Goal: Task Accomplishment & Management: Complete application form

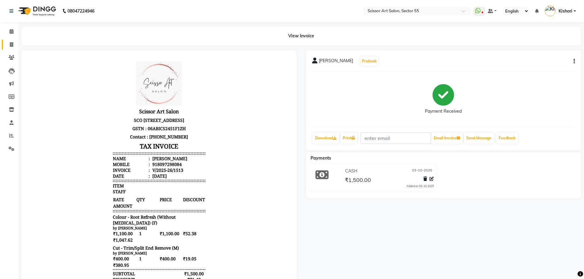
click at [9, 40] on link "Invoice" at bounding box center [9, 45] width 15 height 10
select select "service"
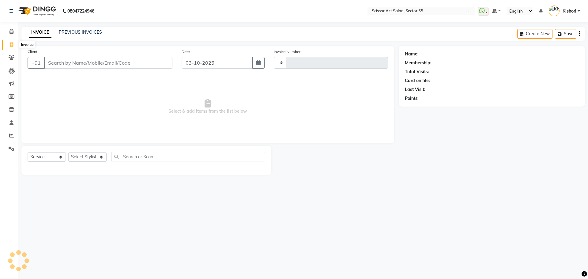
type input "1514"
select select "4753"
click at [62, 60] on input "Client" at bounding box center [108, 63] width 128 height 12
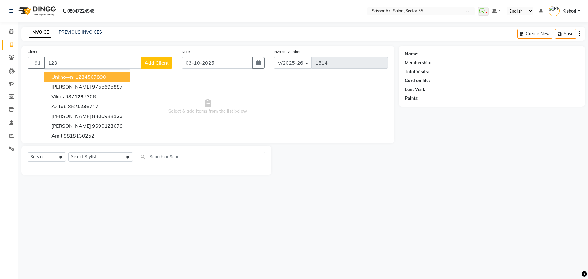
click at [67, 78] on span "unknown" at bounding box center [61, 77] width 21 height 6
type input "1234567890"
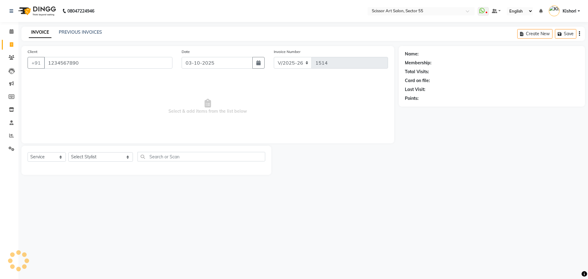
click at [67, 78] on span "Select & add items from the list below" at bounding box center [208, 106] width 361 height 61
click at [98, 159] on select "Select Stylist [PERSON_NAME] ([DEMOGRAPHIC_DATA] hairdresser) [PERSON_NAME] [PE…" at bounding box center [100, 156] width 65 height 9
select select "1: Object"
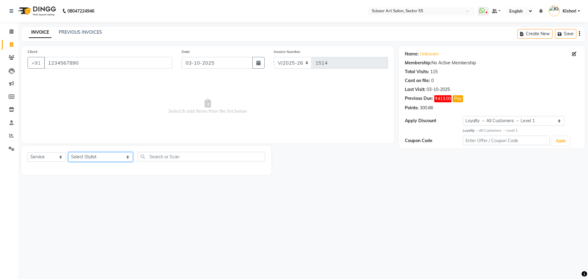
select select "90861"
click at [68, 152] on select "Select Stylist [PERSON_NAME] ([DEMOGRAPHIC_DATA] hairdresser) [PERSON_NAME] [PE…" at bounding box center [100, 156] width 65 height 9
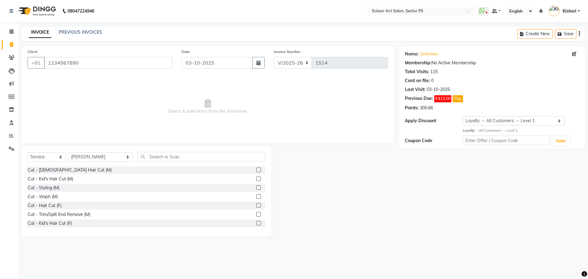
click at [256, 187] on label at bounding box center [258, 187] width 5 height 5
click at [256, 187] on input "checkbox" at bounding box center [258, 188] width 4 height 4
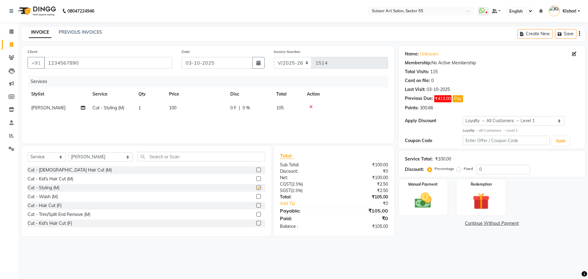
checkbox input "false"
click at [430, 202] on img at bounding box center [423, 201] width 28 height 20
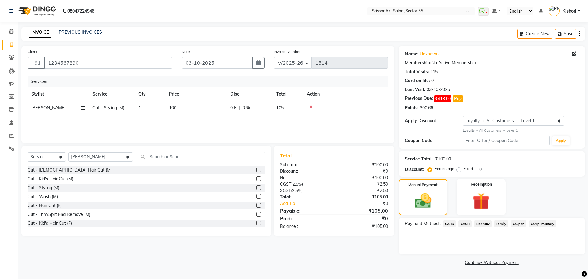
click at [466, 222] on span "CASH" at bounding box center [465, 223] width 13 height 7
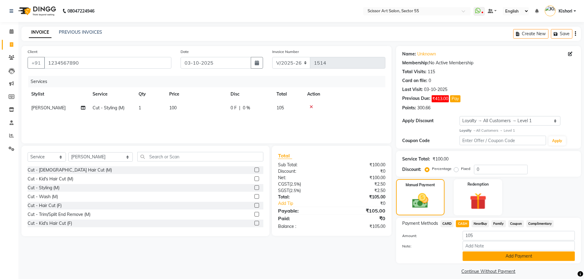
click at [532, 256] on button "Add Payment" at bounding box center [518, 256] width 112 height 9
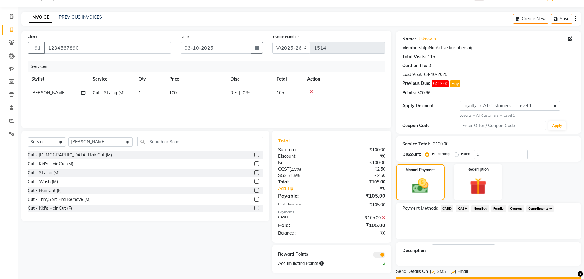
scroll to position [32, 0]
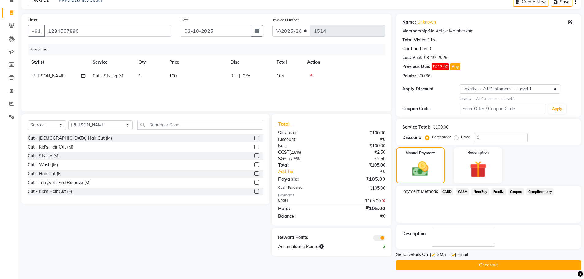
click at [381, 237] on span at bounding box center [379, 238] width 12 height 6
click at [385, 239] on input "checkbox" at bounding box center [385, 239] width 0 height 0
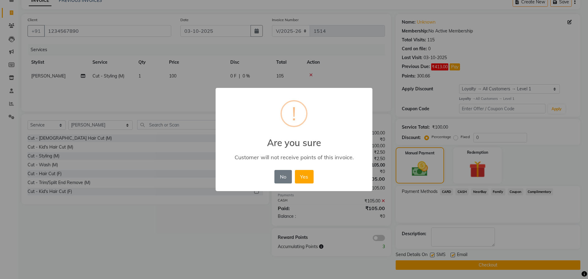
drag, startPoint x: 301, startPoint y: 179, endPoint x: 349, endPoint y: 179, distance: 47.5
click at [302, 178] on button "Yes" at bounding box center [304, 176] width 19 height 13
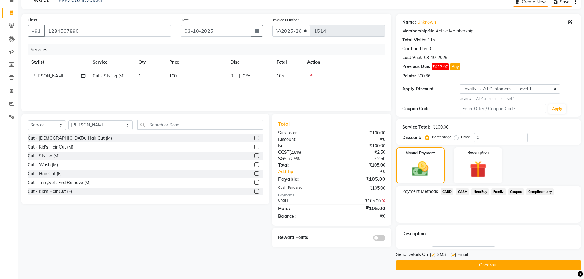
click at [461, 138] on label "Fixed" at bounding box center [465, 137] width 9 height 6
click at [455, 138] on input "Fixed" at bounding box center [457, 137] width 4 height 4
radio input "true"
click at [511, 138] on input "0" at bounding box center [501, 137] width 54 height 9
type input "5"
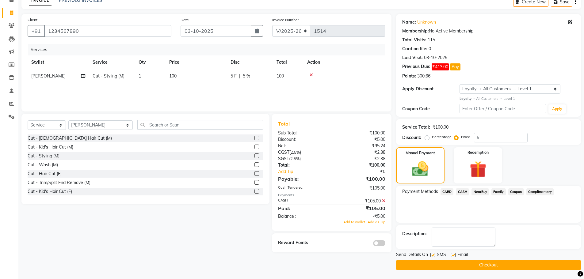
click at [383, 200] on icon at bounding box center [383, 201] width 3 height 4
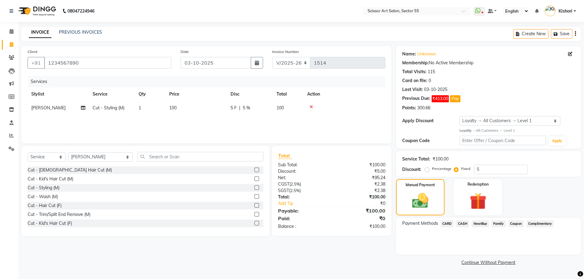
scroll to position [0, 0]
click at [462, 224] on span "CASH" at bounding box center [465, 223] width 13 height 7
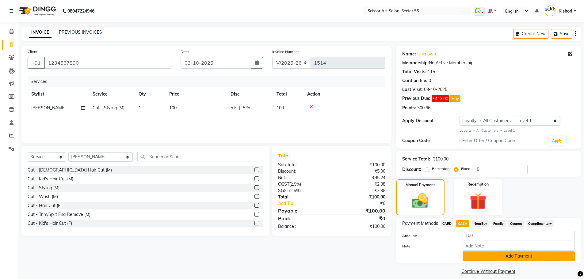
click at [479, 256] on button "Add Payment" at bounding box center [518, 256] width 112 height 9
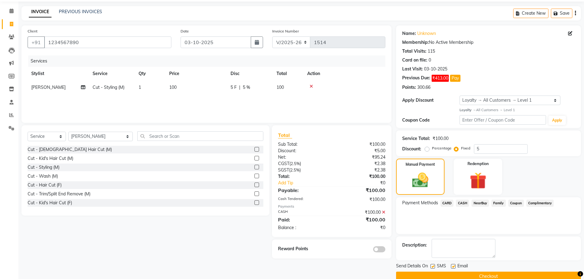
scroll to position [32, 0]
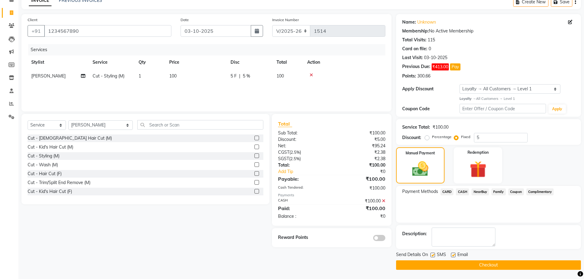
click at [514, 267] on button "Checkout" at bounding box center [488, 264] width 185 height 9
